Goal: Check status: Check status

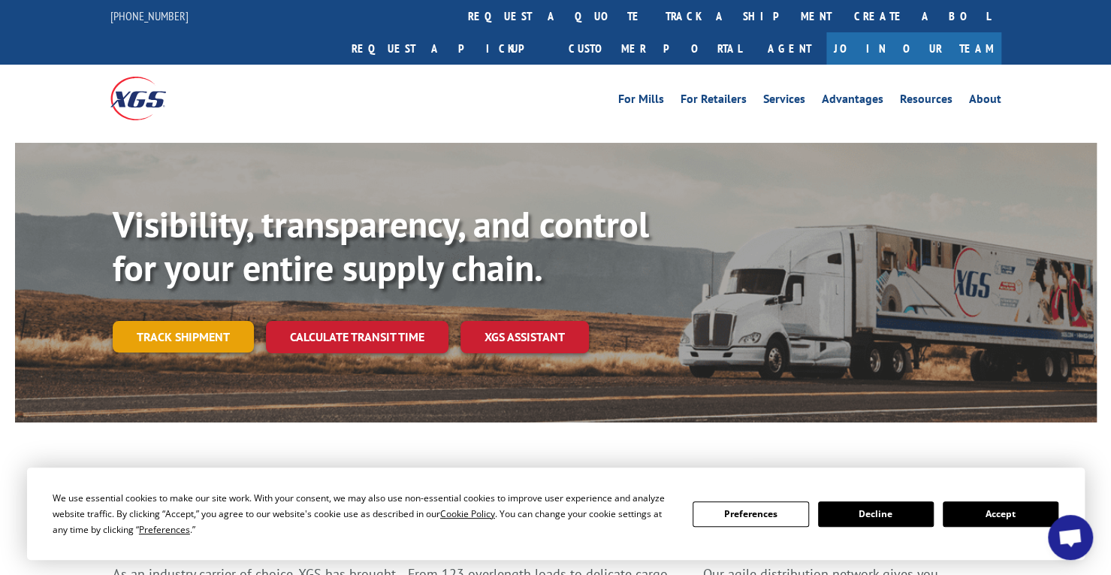
click at [232, 321] on link "Track shipment" at bounding box center [183, 337] width 141 height 32
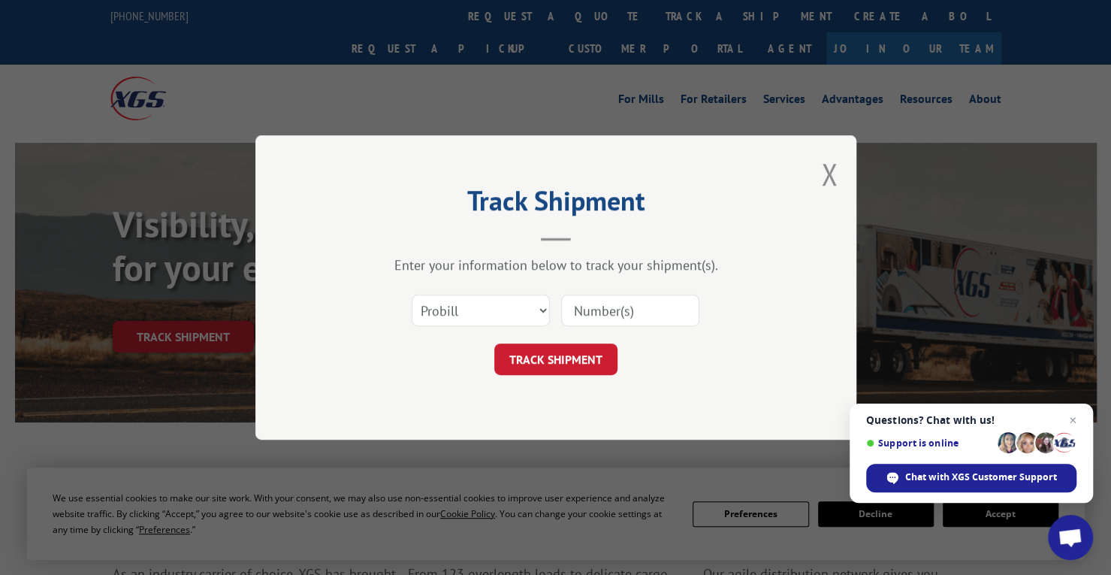
click at [593, 310] on input at bounding box center [630, 311] width 138 height 32
paste input "BOL3049381"
type input "BOL3049381"
click at [569, 360] on button "TRACK SHIPMENT" at bounding box center [555, 359] width 123 height 32
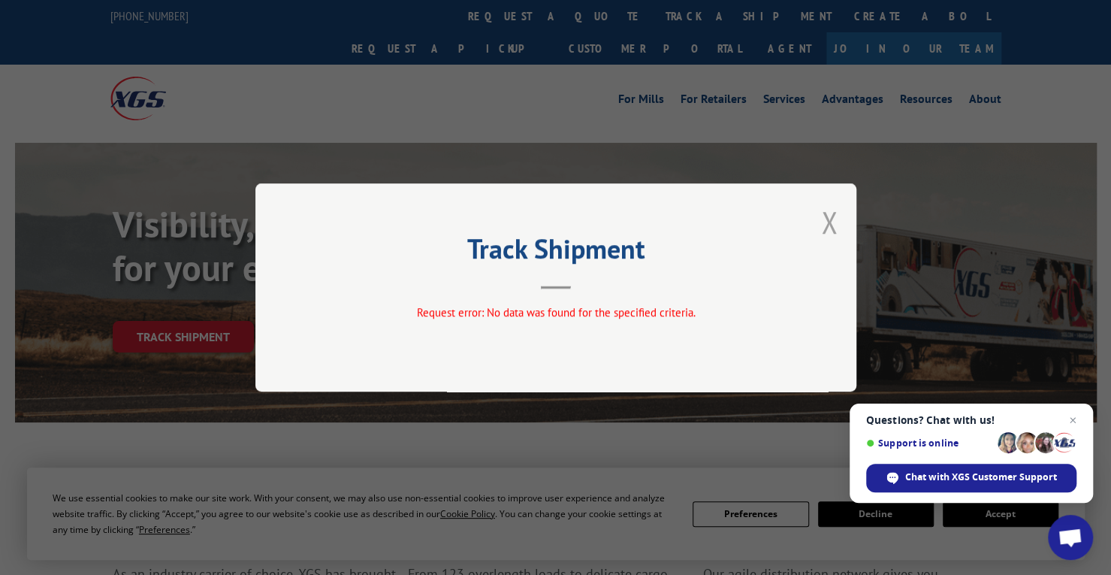
click at [827, 234] on button "Close modal" at bounding box center [829, 222] width 17 height 40
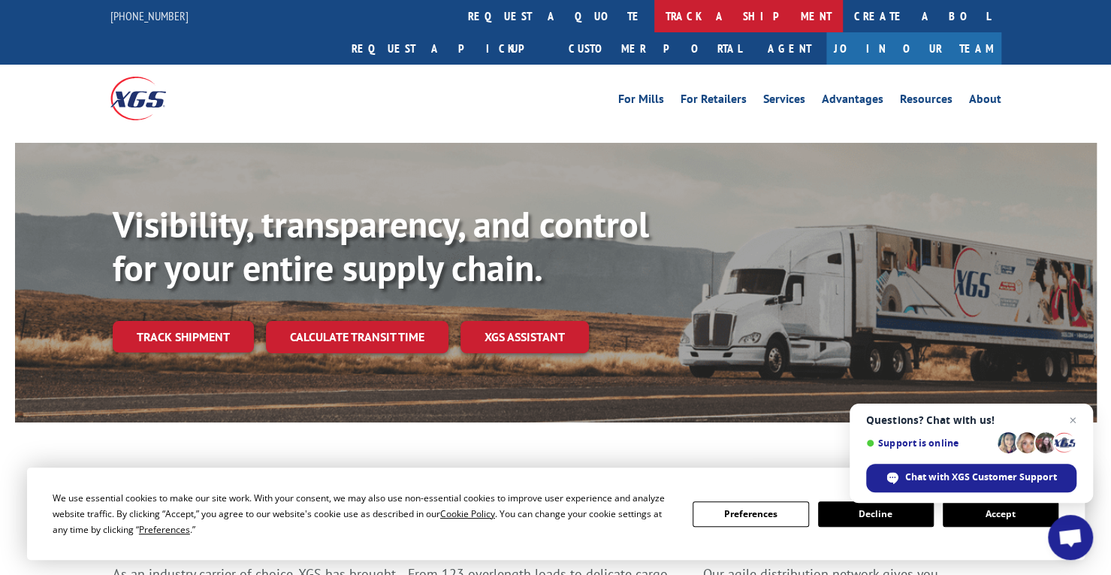
click at [654, 16] on link "track a shipment" at bounding box center [748, 16] width 189 height 32
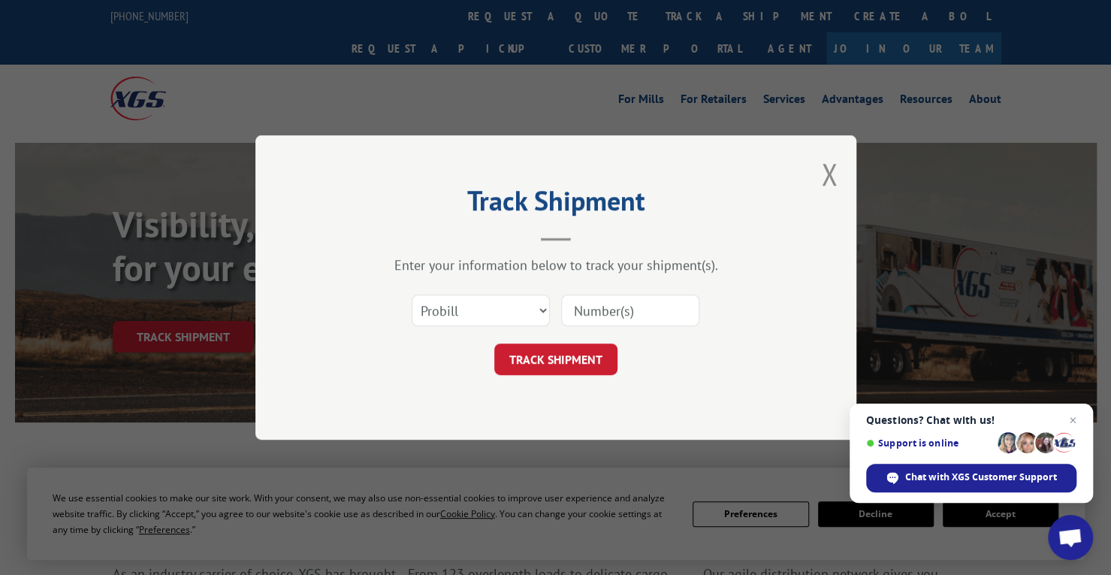
click at [482, 325] on div "Select category... Probill BOL PO" at bounding box center [480, 310] width 137 height 35
click at [485, 307] on select "Select category... Probill BOL PO" at bounding box center [481, 311] width 138 height 32
select select "bol"
click at [412, 295] on select "Select category... Probill BOL PO" at bounding box center [481, 311] width 138 height 32
click at [603, 318] on input at bounding box center [630, 311] width 138 height 32
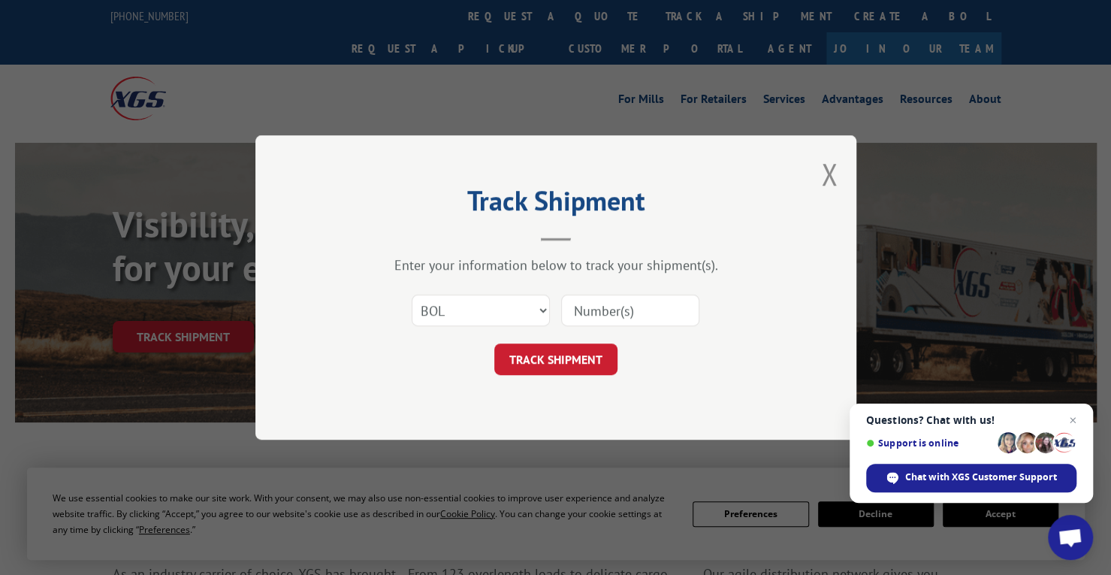
paste input "BOL3049381"
type input "BOL3049381"
click at [556, 364] on button "TRACK SHIPMENT" at bounding box center [555, 359] width 123 height 32
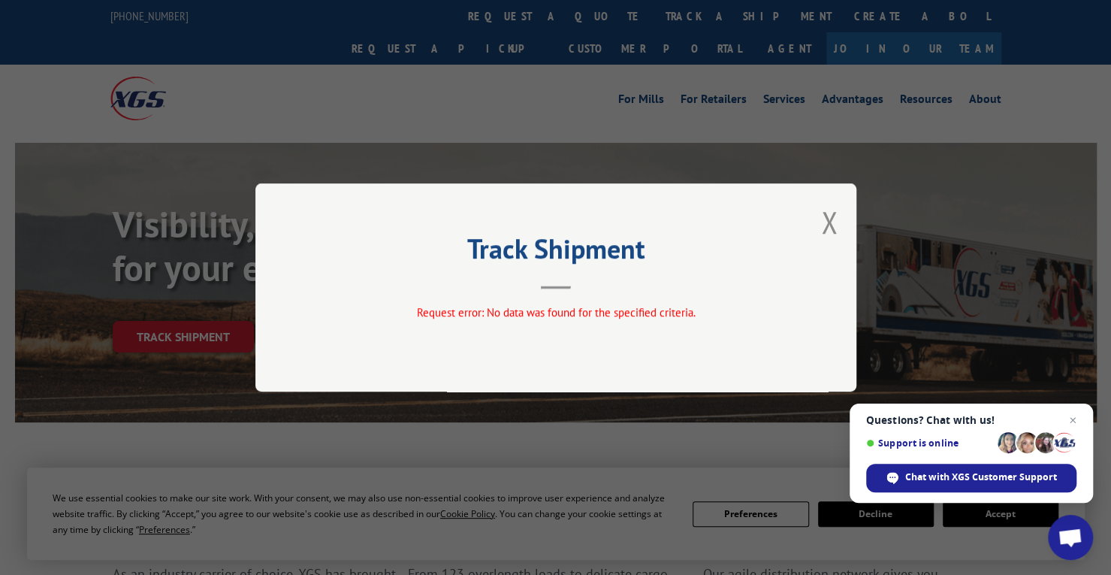
click at [839, 237] on div "Track Shipment Request error: No data was found for the specified criteria." at bounding box center [555, 287] width 601 height 208
click at [836, 232] on button "Close modal" at bounding box center [829, 222] width 17 height 40
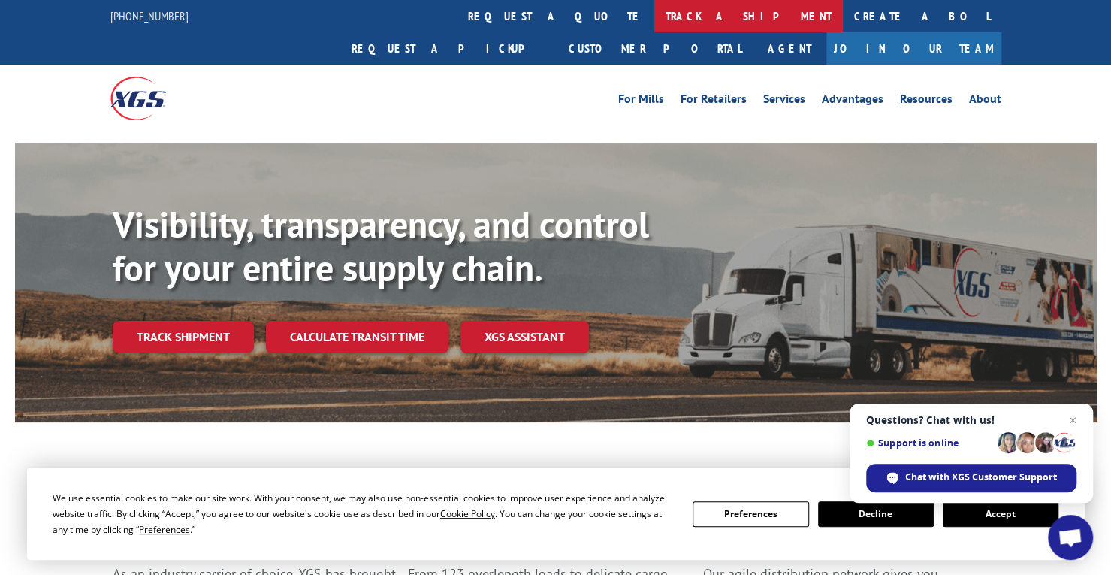
click at [654, 14] on link "track a shipment" at bounding box center [748, 16] width 189 height 32
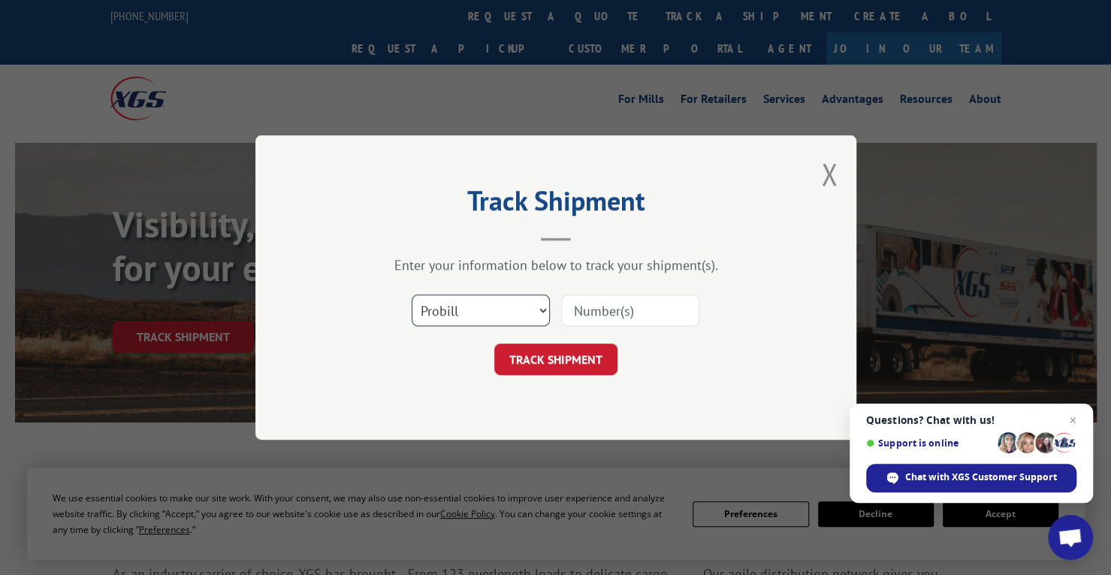
click at [484, 295] on select "Select category... Probill BOL PO" at bounding box center [481, 311] width 138 height 32
select select "bol"
click at [412, 295] on select "Select category... Probill BOL PO" at bounding box center [481, 311] width 138 height 32
click at [602, 303] on input at bounding box center [630, 311] width 138 height 32
paste input "BOL3049381"
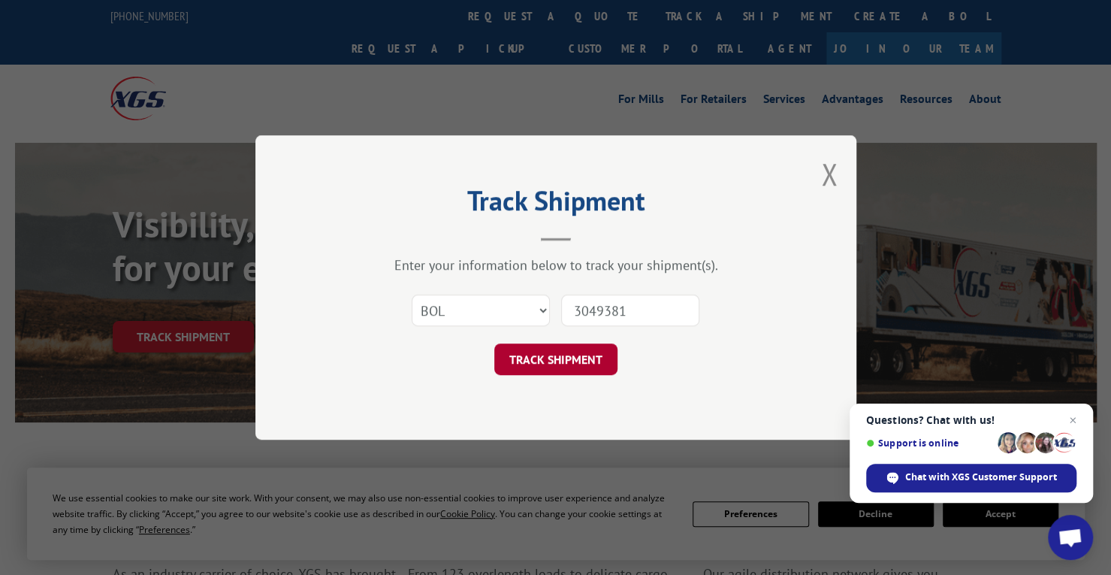
type input "3049381"
click at [577, 349] on button "TRACK SHIPMENT" at bounding box center [555, 359] width 123 height 32
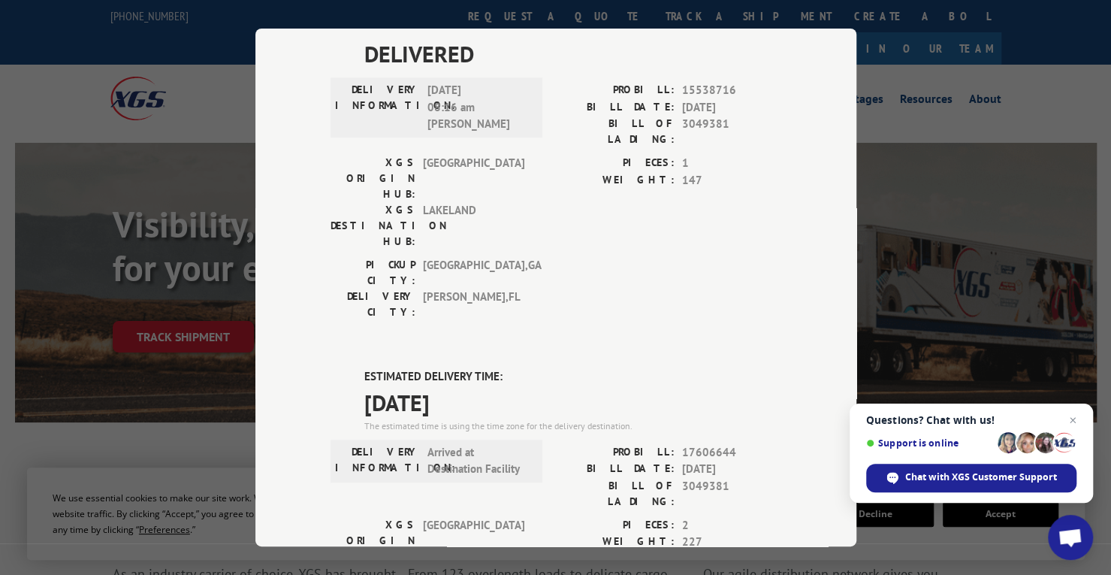
scroll to position [775, 0]
click at [975, 291] on div "Track Shipment DELIVERED DELIVERY INFORMATION: PROBILL: 9342124 BILL DATE: [DAT…" at bounding box center [555, 287] width 1111 height 575
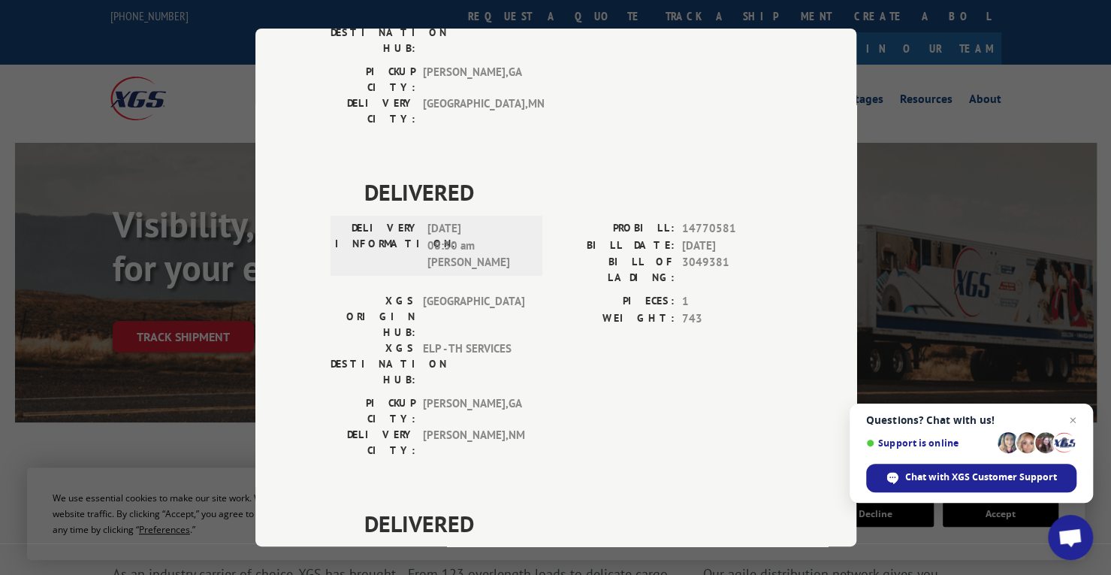
scroll to position [0, 0]
